Goal: Use online tool/utility: Utilize a website feature to perform a specific function

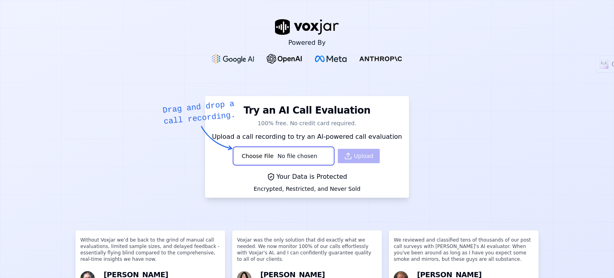
click at [252, 159] on input "file" at bounding box center [283, 156] width 99 height 16
type input "C:\fakepath\call_1e429f1c5ecfd623341ecfff668.mp3"
click at [354, 154] on button "Upload" at bounding box center [359, 156] width 42 height 14
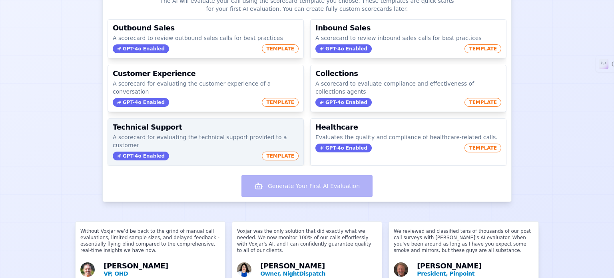
scroll to position [120, 0]
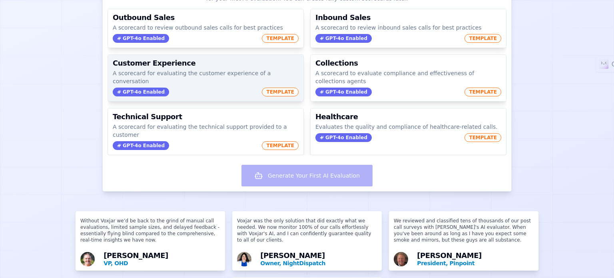
click at [200, 71] on p "A scorecard for evaluating the customer experience of a conversation" at bounding box center [206, 77] width 186 height 16
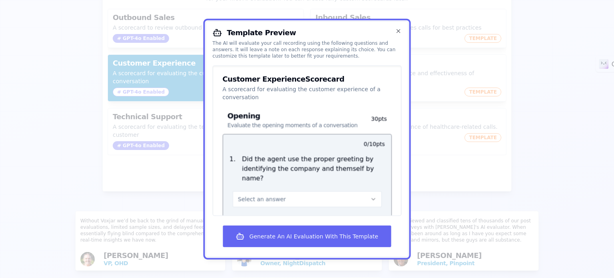
scroll to position [80, 0]
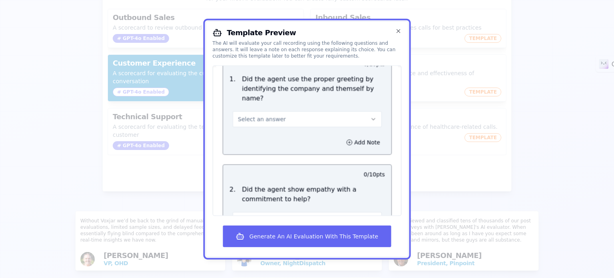
click at [305, 111] on button "Select an answer" at bounding box center [307, 119] width 149 height 16
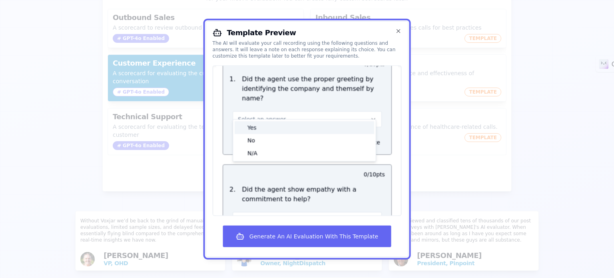
click at [287, 122] on div "Yes" at bounding box center [305, 127] width 140 height 13
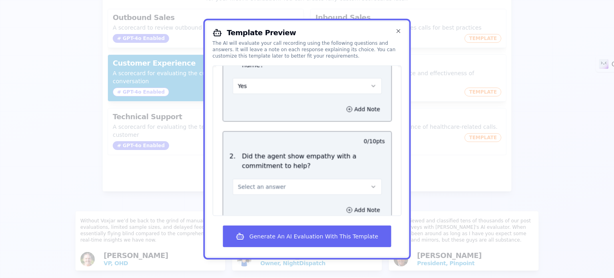
scroll to position [160, 0]
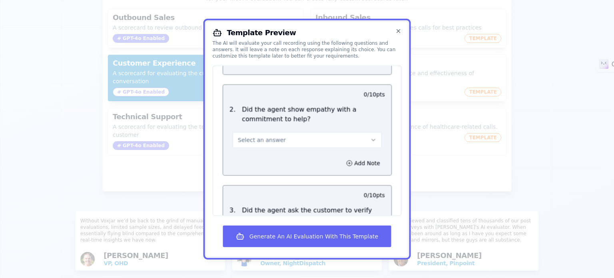
click at [292, 132] on button "Select an answer" at bounding box center [307, 140] width 149 height 16
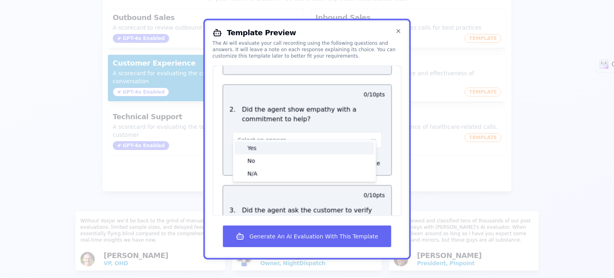
click at [286, 144] on div "Yes" at bounding box center [305, 147] width 140 height 13
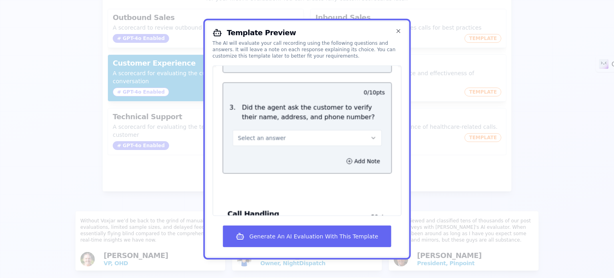
scroll to position [280, 0]
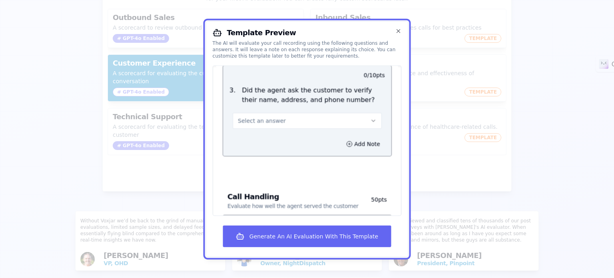
click at [325, 113] on button "Select an answer" at bounding box center [307, 120] width 149 height 16
click at [291, 138] on div "No" at bounding box center [305, 141] width 140 height 13
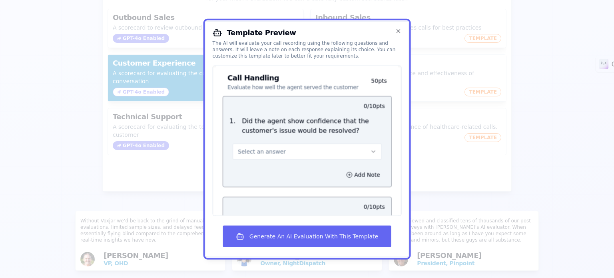
scroll to position [400, 0]
click at [333, 142] on button "Select an answer" at bounding box center [307, 150] width 149 height 16
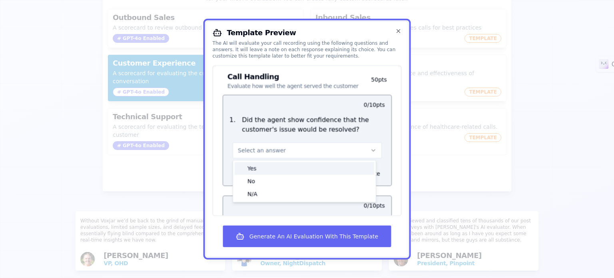
click at [288, 162] on div "Yes" at bounding box center [305, 168] width 140 height 13
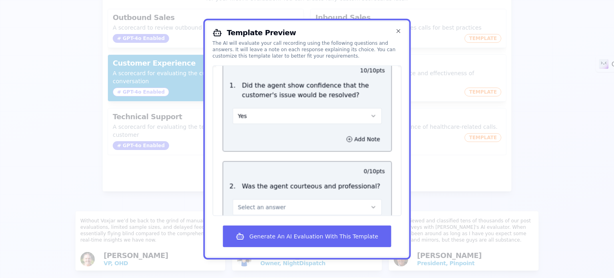
scroll to position [520, 0]
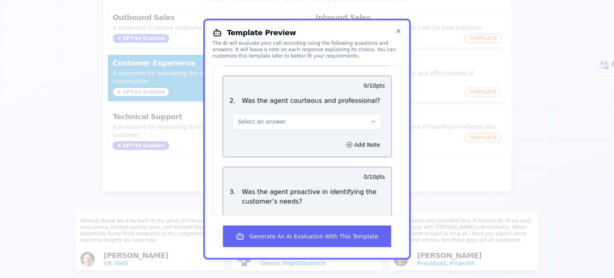
click at [309, 113] on button "Select an answer" at bounding box center [307, 121] width 149 height 16
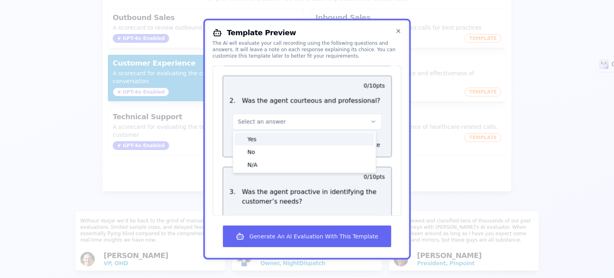
click at [289, 132] on div "Yes" at bounding box center [305, 138] width 140 height 13
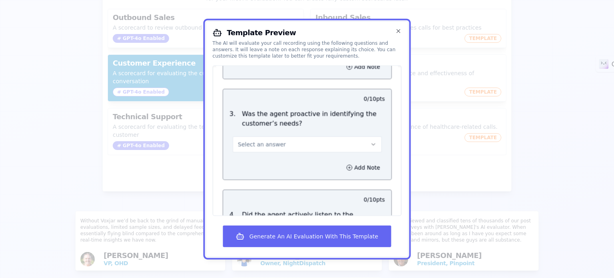
scroll to position [600, 0]
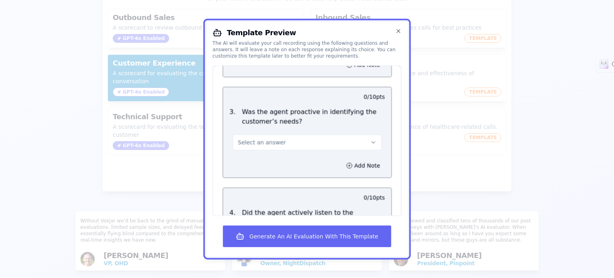
click at [307, 134] on button "Select an answer" at bounding box center [307, 142] width 149 height 16
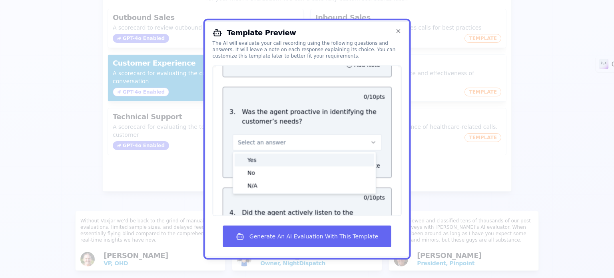
click at [291, 153] on div "Yes" at bounding box center [305, 159] width 140 height 13
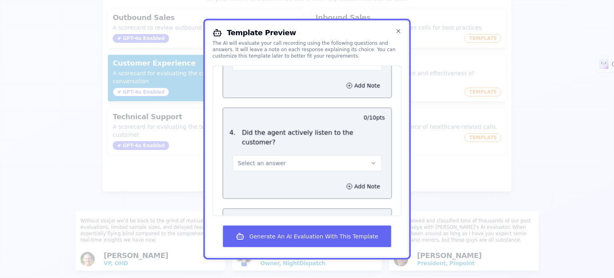
scroll to position [720, 0]
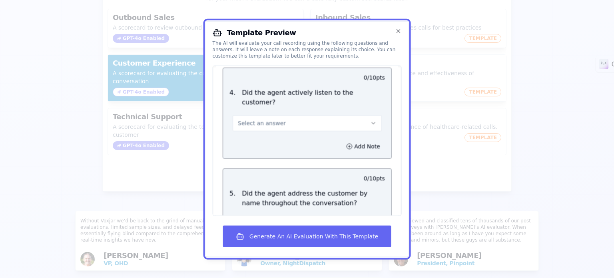
click at [303, 115] on button "Select an answer" at bounding box center [307, 123] width 149 height 16
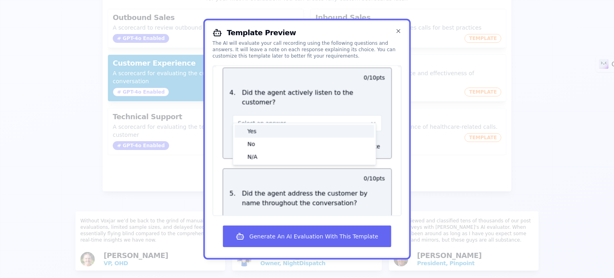
click at [288, 124] on div "Yes" at bounding box center [305, 130] width 140 height 13
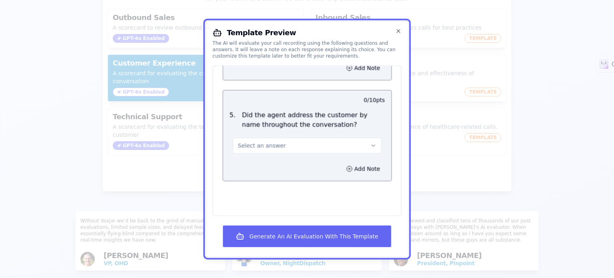
scroll to position [800, 0]
click at [307, 136] on button "Select an answer" at bounding box center [307, 144] width 149 height 16
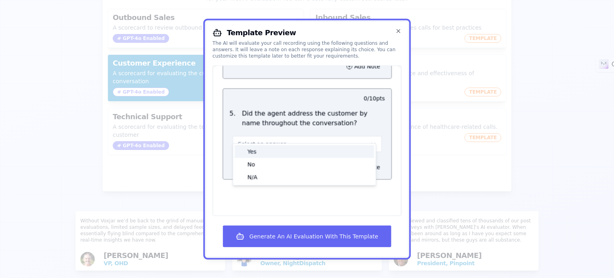
click at [291, 145] on div "Yes" at bounding box center [305, 151] width 140 height 13
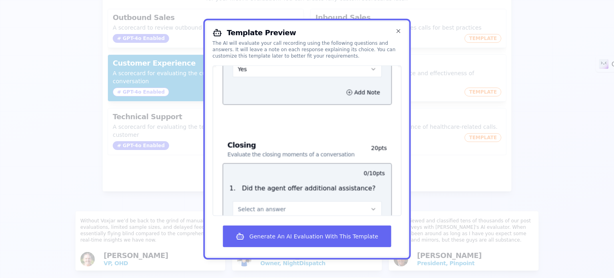
scroll to position [880, 0]
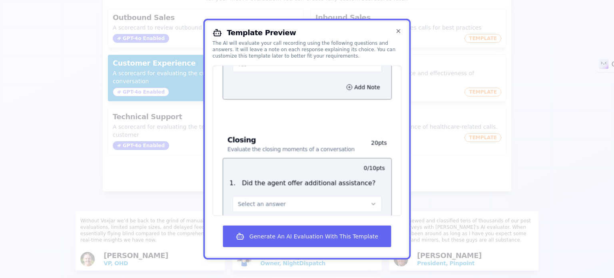
click at [302, 196] on button "Select an answer" at bounding box center [307, 204] width 149 height 16
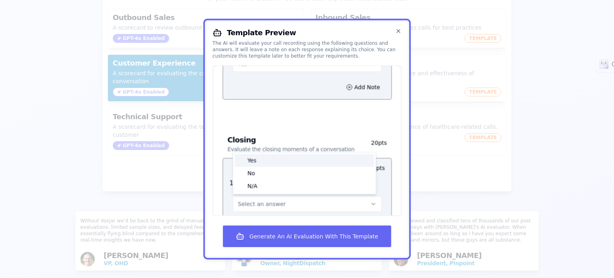
click at [286, 154] on div "Yes" at bounding box center [305, 160] width 140 height 13
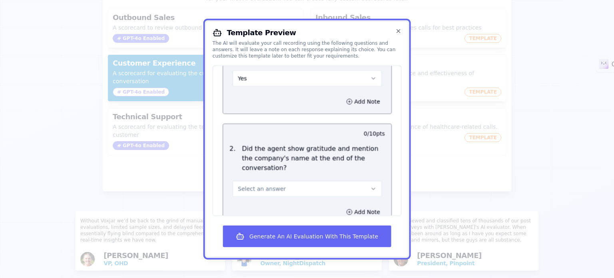
scroll to position [1018, 0]
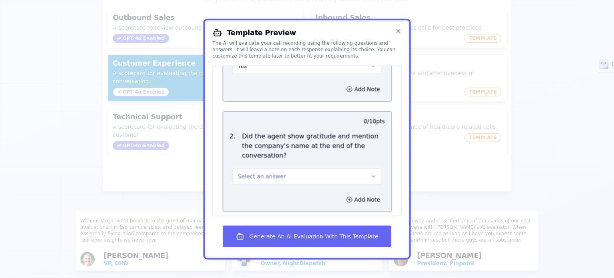
click at [298, 168] on button "Select an answer" at bounding box center [307, 176] width 149 height 16
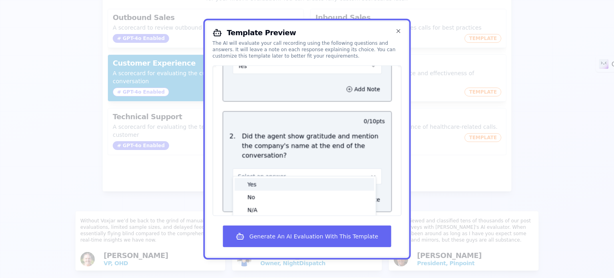
click at [288, 178] on div "Yes" at bounding box center [305, 184] width 140 height 13
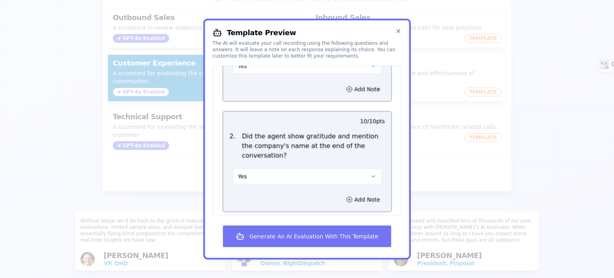
click at [306, 238] on button "Generate An AI Evaluation With This Template" at bounding box center [307, 237] width 168 height 22
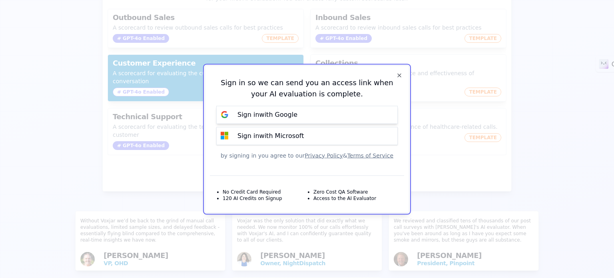
click at [293, 114] on div "Sign in with Google" at bounding box center [268, 115] width 70 height 10
